Goal: Information Seeking & Learning: Learn about a topic

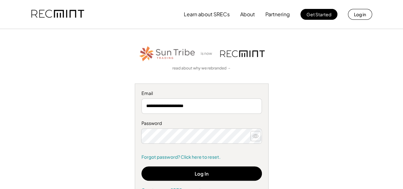
click at [255, 137] on icon at bounding box center [255, 136] width 6 height 6
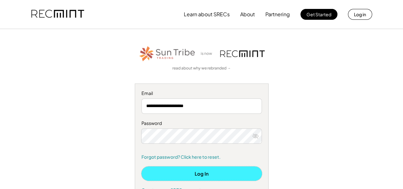
click at [207, 171] on button "Log In" at bounding box center [201, 173] width 120 height 14
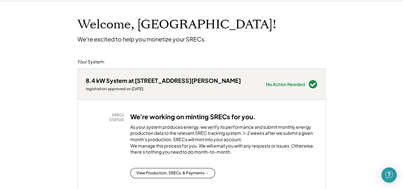
scroll to position [58, 0]
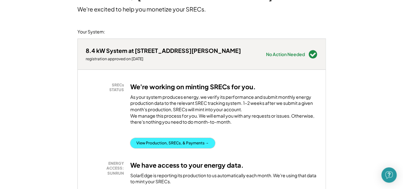
click at [181, 148] on button "View Production, SRECs, & Payments →" at bounding box center [172, 143] width 85 height 10
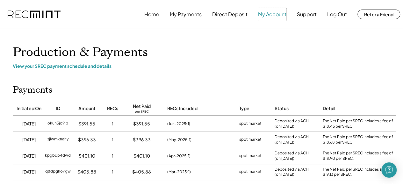
click at [274, 16] on button "My Account" at bounding box center [272, 14] width 28 height 13
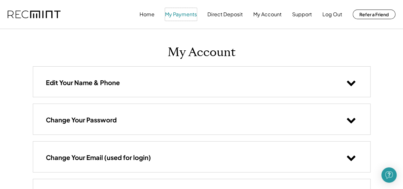
click at [180, 15] on button "My Payments" at bounding box center [181, 14] width 32 height 13
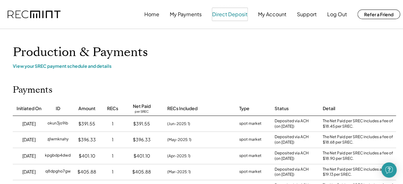
click at [226, 15] on button "Direct Deposit" at bounding box center [229, 14] width 35 height 13
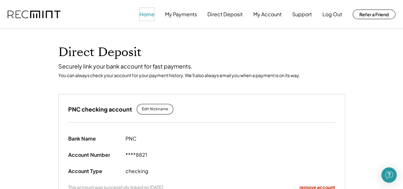
click at [151, 15] on button "Home" at bounding box center [146, 14] width 15 height 13
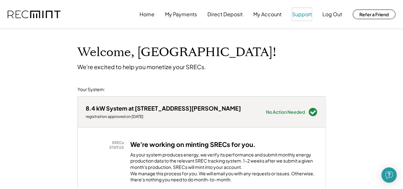
click at [301, 15] on button "Support" at bounding box center [302, 14] width 20 height 13
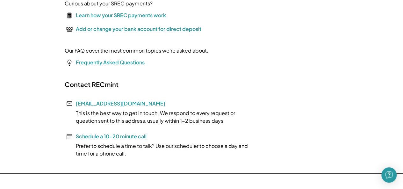
scroll to position [112, 0]
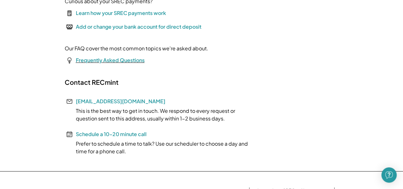
click at [116, 61] on font "Frequently Asked Questions" at bounding box center [110, 60] width 69 height 7
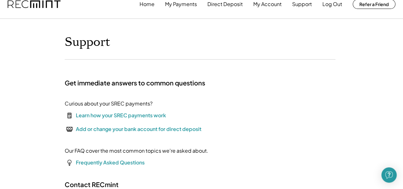
scroll to position [0, 0]
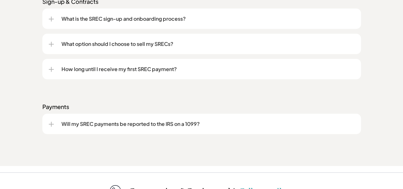
scroll to position [898, 0]
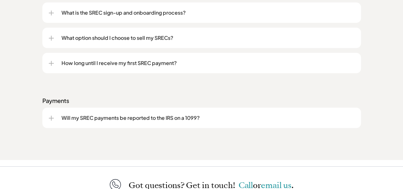
click at [136, 118] on p "Will my SREC payments be reported to the IRS on a 1099?" at bounding box center [207, 118] width 293 height 8
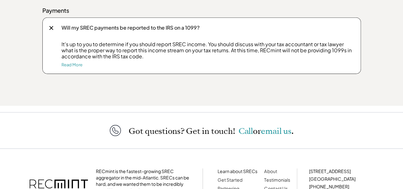
scroll to position [982, 0]
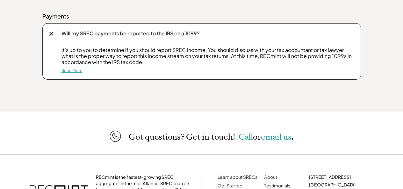
click at [75, 70] on link "Read More" at bounding box center [71, 70] width 21 height 5
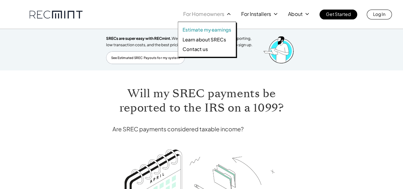
click at [208, 29] on p "Estimate my earnings" at bounding box center [206, 29] width 49 height 6
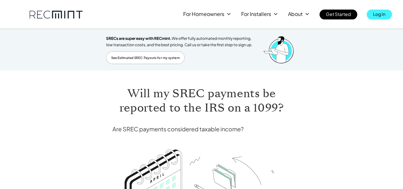
click at [377, 15] on p "Log In" at bounding box center [379, 14] width 12 height 9
